Goal: Communication & Community: Connect with others

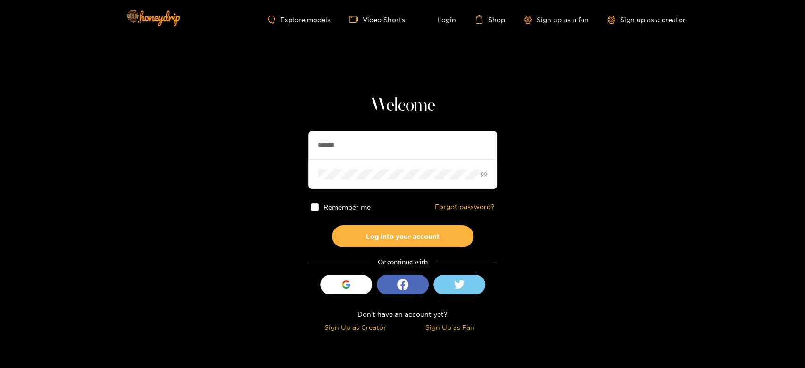
click at [221, 153] on section "Welcome ******* Remember me Forgot password? Log into your account Or continue …" at bounding box center [402, 167] width 805 height 335
type input "**********"
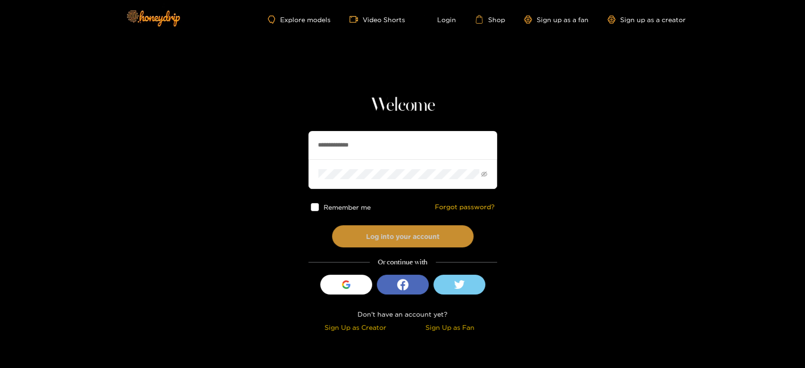
click at [381, 237] on button "Log into your account" at bounding box center [403, 236] width 142 height 22
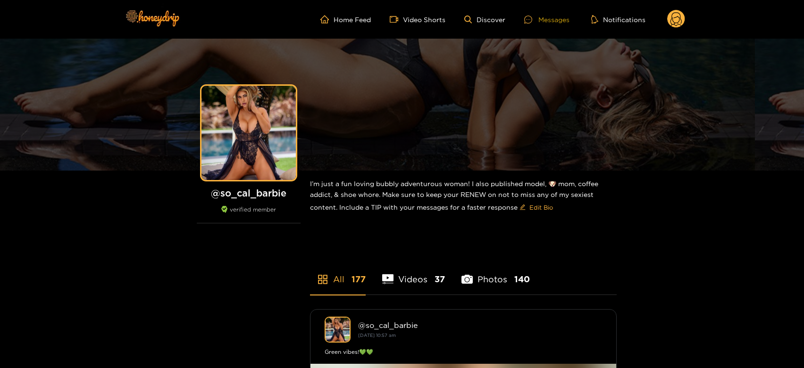
click at [540, 16] on div "Messages" at bounding box center [546, 19] width 45 height 11
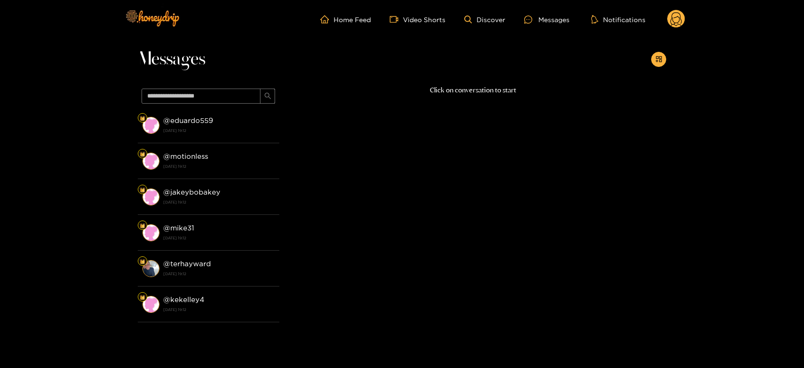
click at [209, 133] on strong "[DATE] 19:12" at bounding box center [218, 130] width 111 height 8
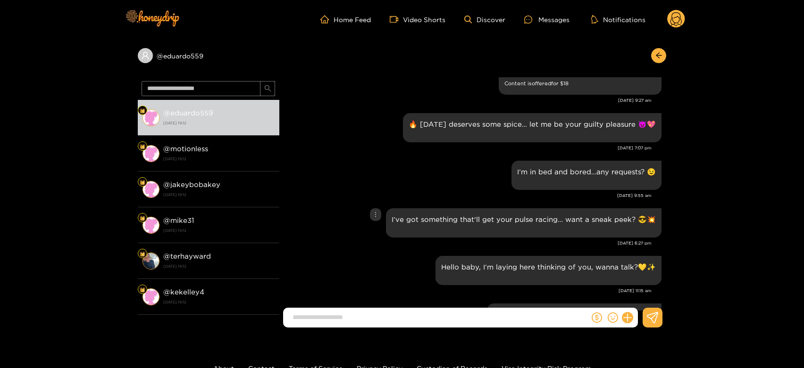
scroll to position [1200, 0]
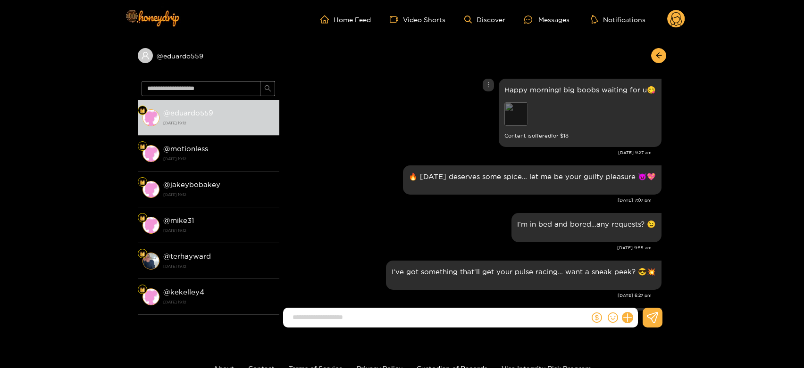
click at [517, 113] on div "Preview" at bounding box center [516, 114] width 24 height 24
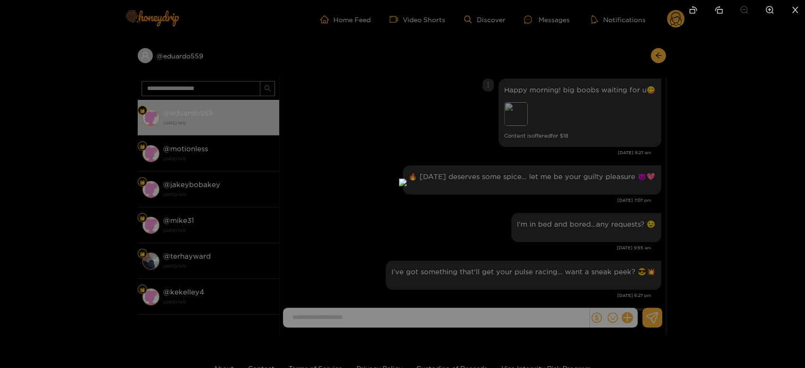
click at [586, 170] on div at bounding box center [402, 184] width 805 height 368
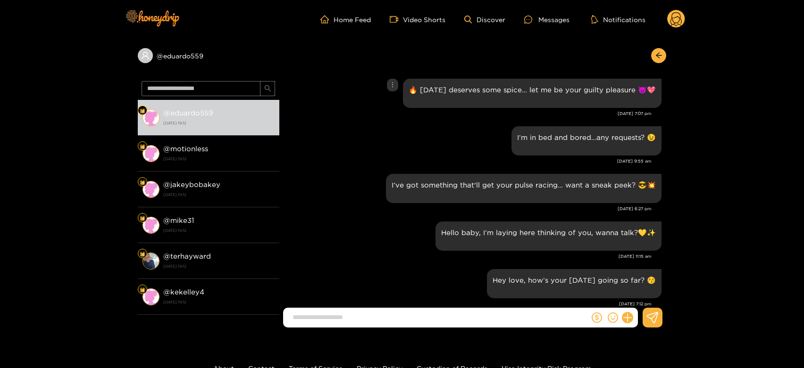
scroll to position [1305, 0]
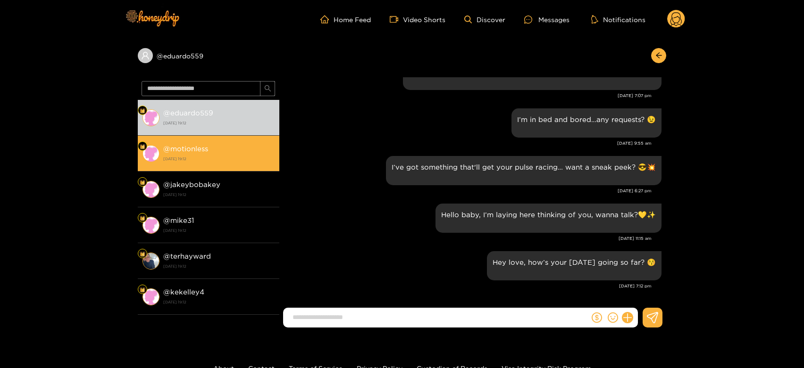
click at [258, 154] on div "@ motionless [DATE] 19:12" at bounding box center [218, 153] width 111 height 21
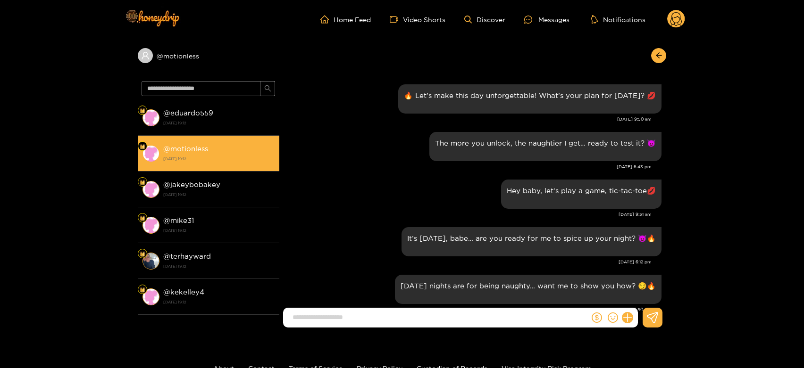
scroll to position [1305, 0]
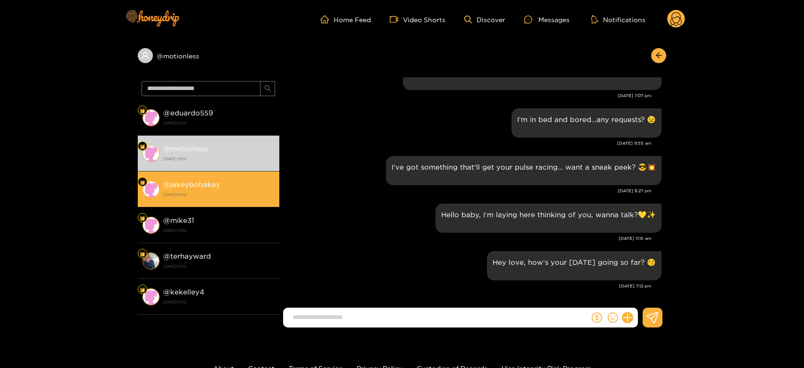
click at [239, 199] on strong "[DATE] 19:12" at bounding box center [218, 195] width 111 height 8
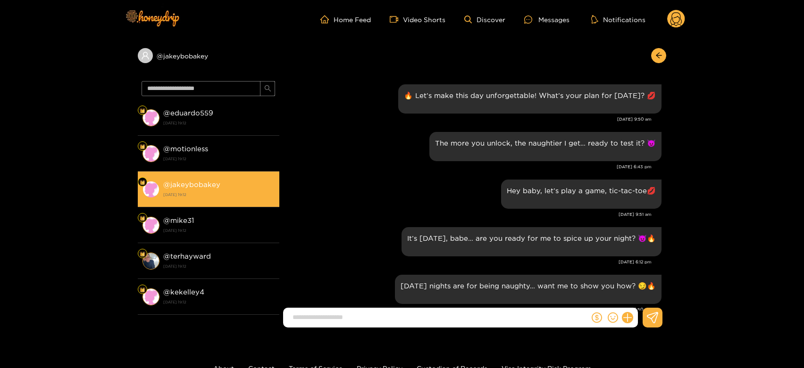
scroll to position [1305, 0]
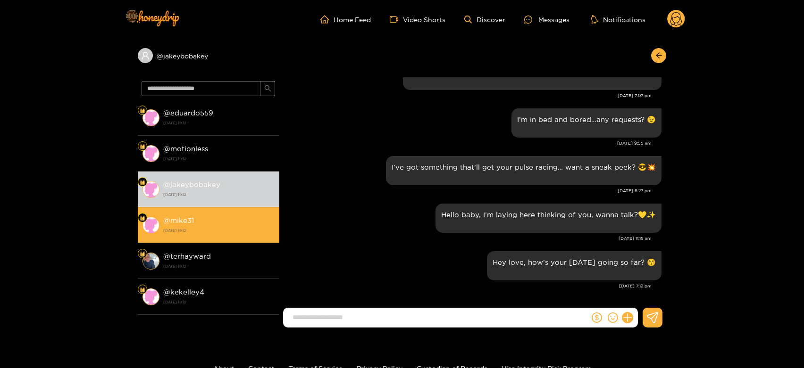
click at [229, 223] on div "@ mike31 [DATE] 19:12" at bounding box center [218, 225] width 111 height 21
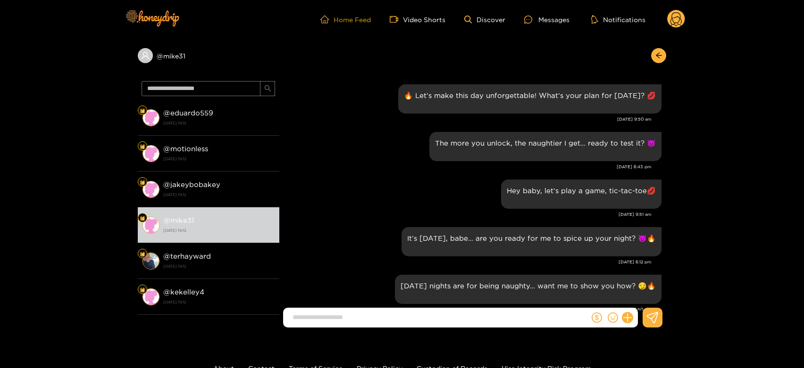
scroll to position [1305, 0]
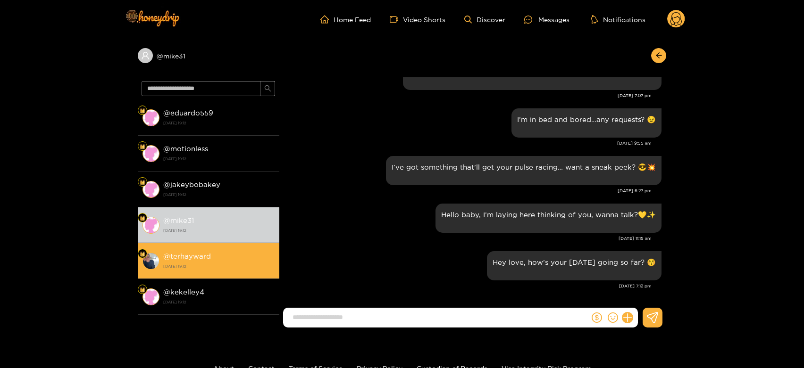
click at [258, 268] on strong "[DATE] 19:12" at bounding box center [218, 266] width 111 height 8
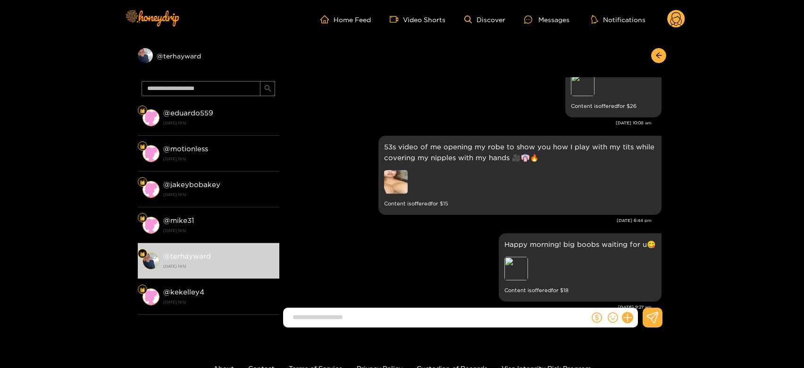
scroll to position [1042, 0]
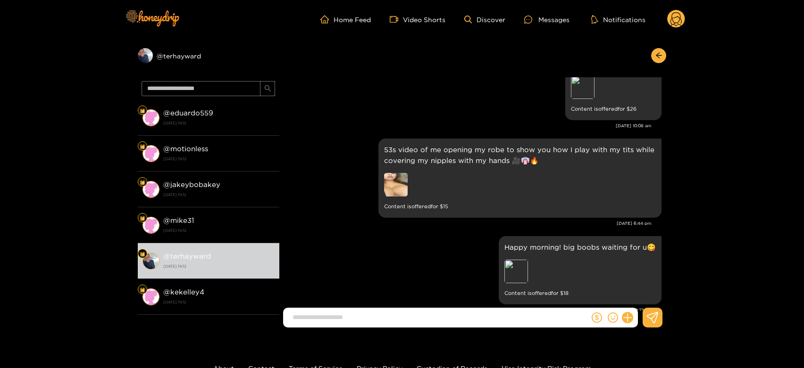
click at [679, 12] on circle at bounding box center [676, 19] width 18 height 18
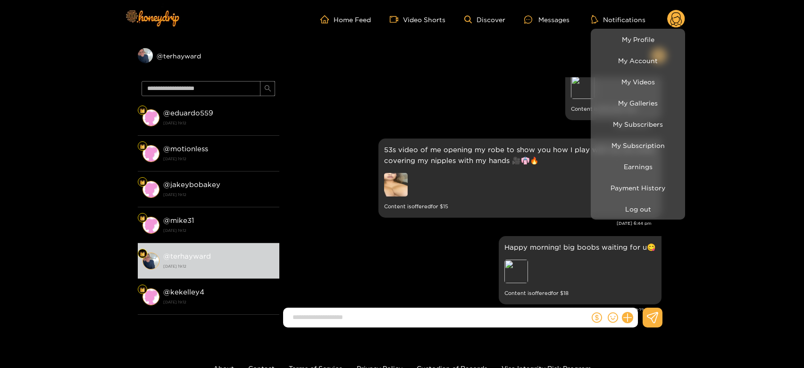
click at [623, 157] on li "Earnings" at bounding box center [638, 166] width 94 height 21
click at [623, 159] on link "Earnings" at bounding box center [638, 166] width 90 height 17
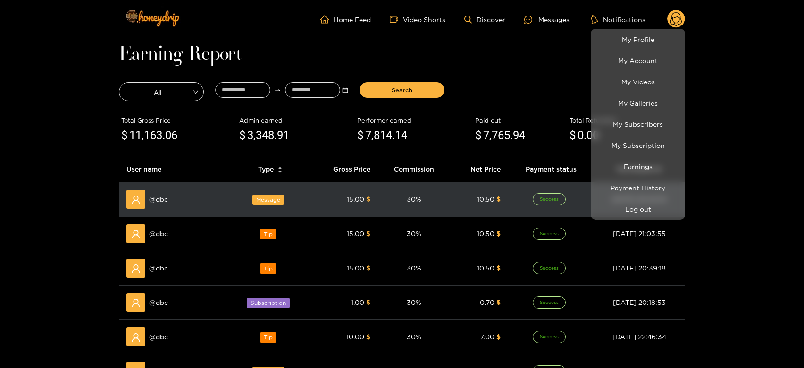
click at [137, 197] on div at bounding box center [402, 184] width 804 height 368
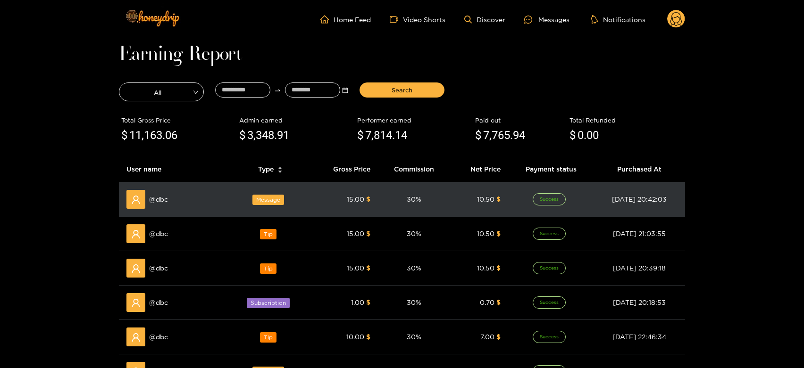
click at [165, 200] on span "@ dbc" at bounding box center [158, 199] width 19 height 10
copy span "dbc"
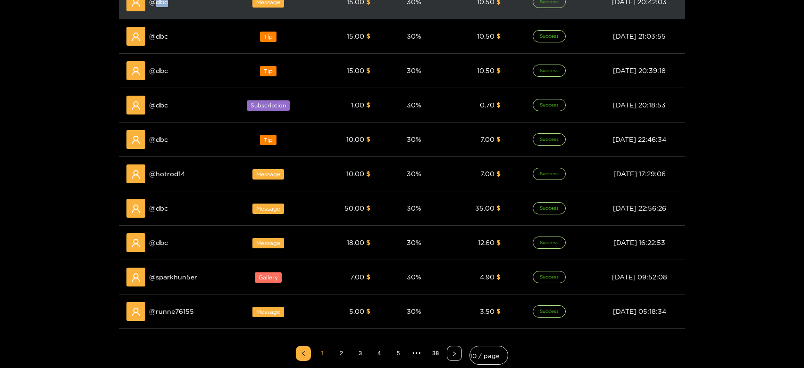
scroll to position [209, 0]
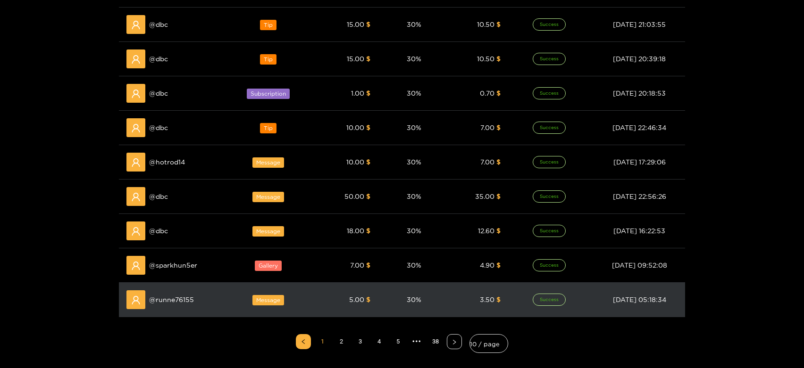
click at [167, 288] on td "@ runne76155" at bounding box center [174, 300] width 111 height 34
copy span "runne76155"
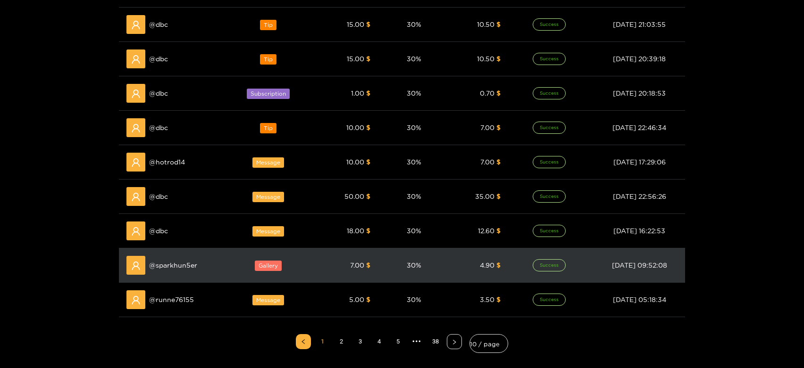
click at [177, 267] on span "@ sparkhun5er" at bounding box center [173, 265] width 48 height 10
copy span "sparkhun5er"
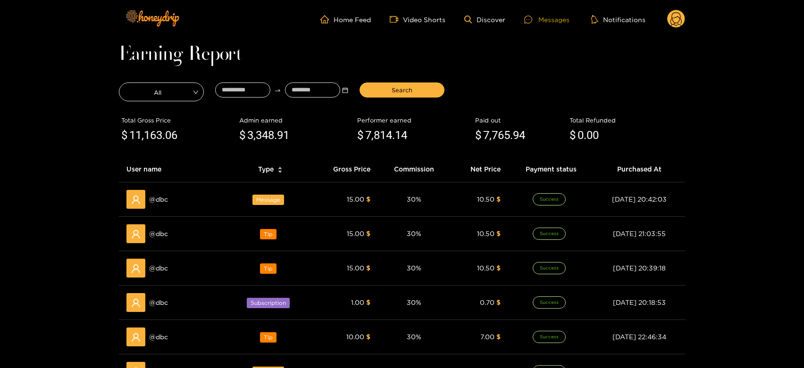
click at [540, 18] on div "Messages" at bounding box center [546, 19] width 45 height 11
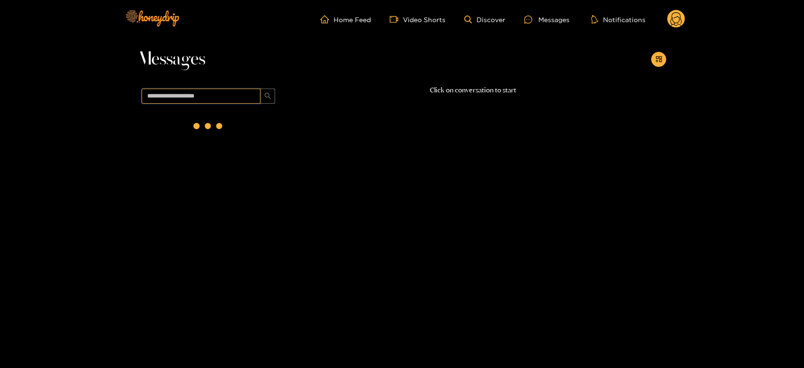
click at [256, 95] on input "text" at bounding box center [201, 96] width 119 height 15
paste input "**********"
click at [253, 122] on div "@ sparkhun5er [DATE] 19:12" at bounding box center [218, 125] width 111 height 21
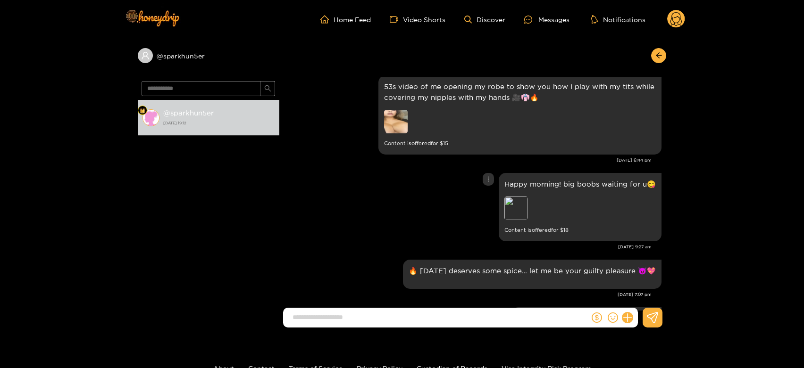
scroll to position [1106, 0]
click at [191, 87] on input "**********" at bounding box center [201, 88] width 119 height 15
paste input "text"
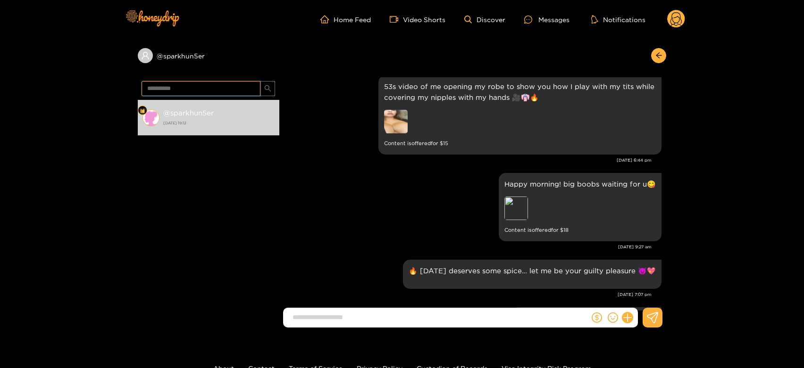
type input "**********"
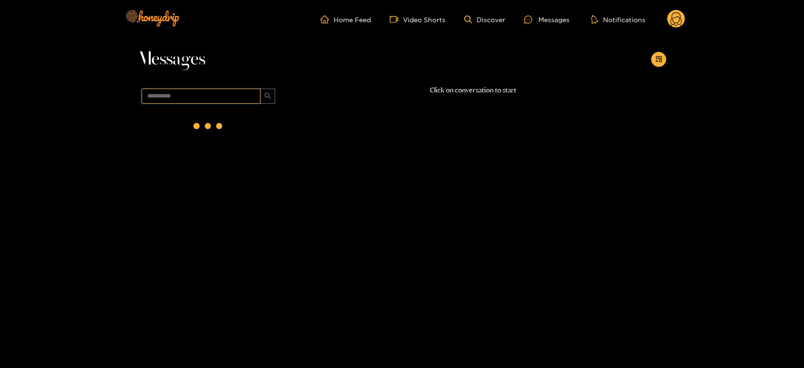
scroll to position [0, 0]
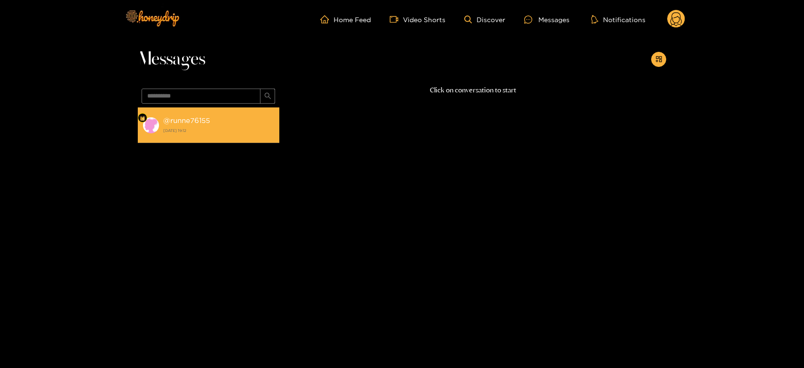
click at [190, 133] on strong "[DATE] 19:12" at bounding box center [218, 130] width 111 height 8
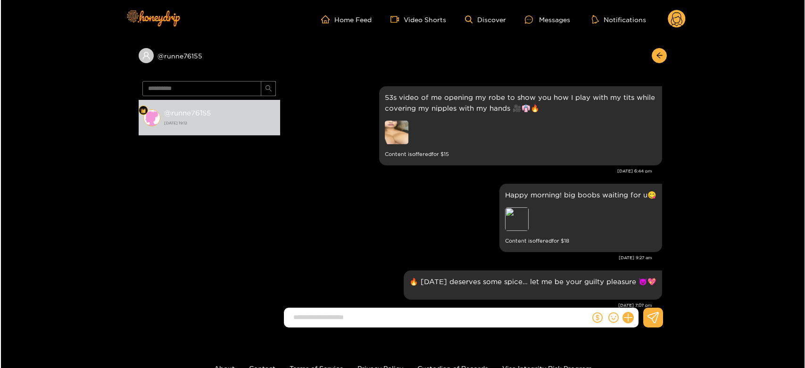
scroll to position [938, 0]
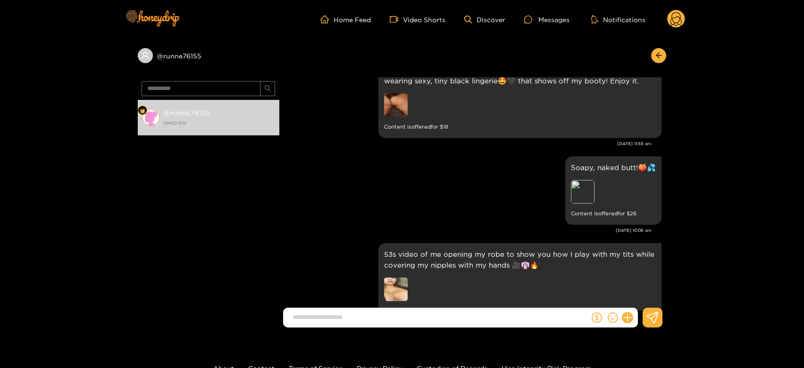
click at [676, 28] on icon at bounding box center [676, 19] width 18 height 19
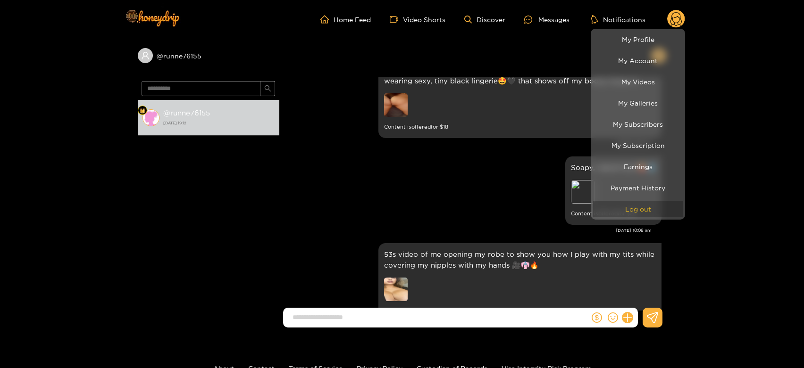
click at [639, 205] on button "Log out" at bounding box center [638, 209] width 90 height 17
